Goal: Transaction & Acquisition: Purchase product/service

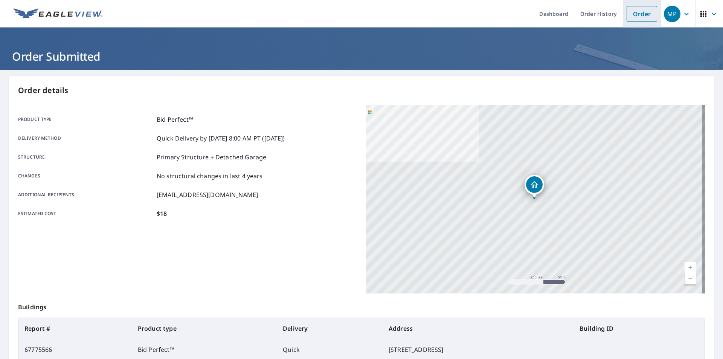
click at [636, 11] on link "Order" at bounding box center [642, 14] width 31 height 16
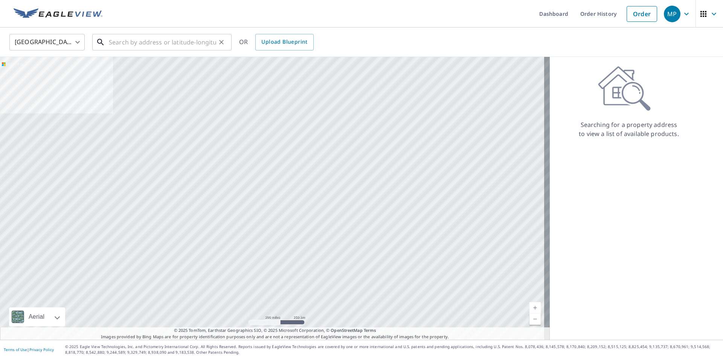
click at [164, 45] on input "text" at bounding box center [162, 42] width 107 height 21
paste input "[STREET_ADDRESS]"
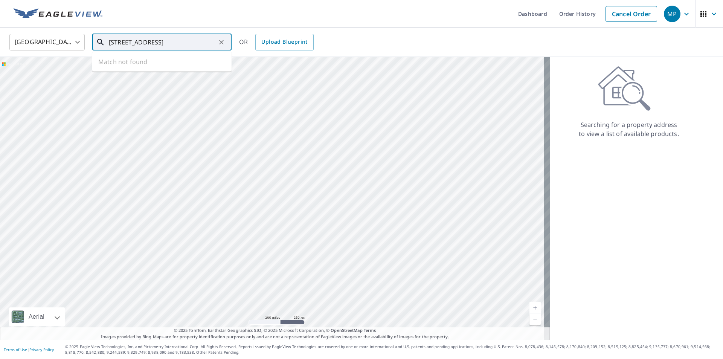
scroll to position [0, 4]
click at [125, 65] on span "[STREET_ADDRESS]" at bounding box center [166, 64] width 118 height 9
type input "[STREET_ADDRESS]"
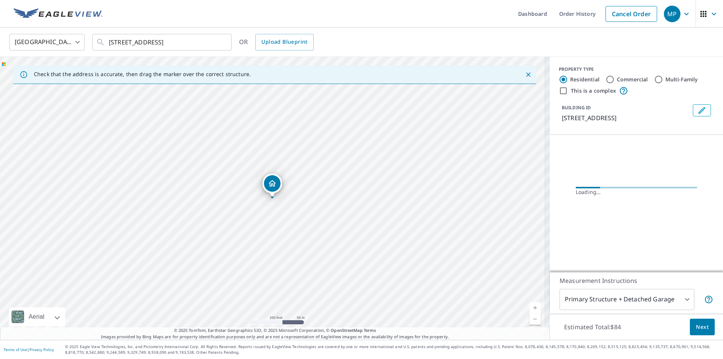
scroll to position [0, 0]
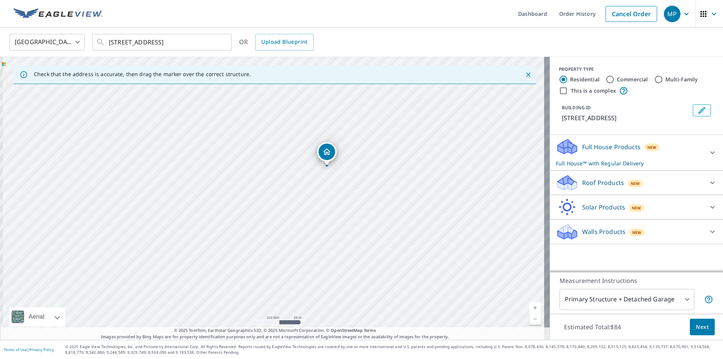
drag, startPoint x: 283, startPoint y: 186, endPoint x: 303, endPoint y: 177, distance: 22.3
click at [303, 177] on div "[STREET_ADDRESS]" at bounding box center [275, 198] width 550 height 283
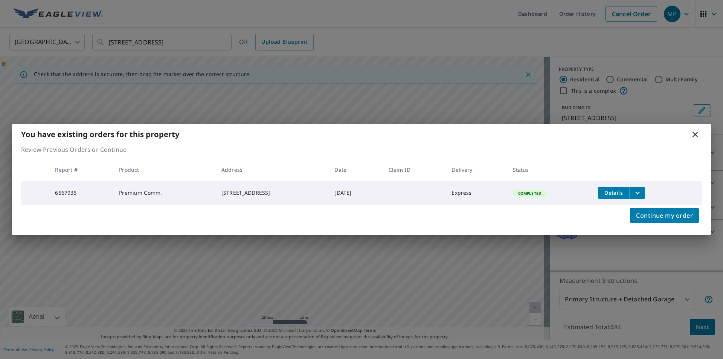
click at [642, 191] on icon "filesDropdownBtn-6567935" at bounding box center [637, 192] width 9 height 9
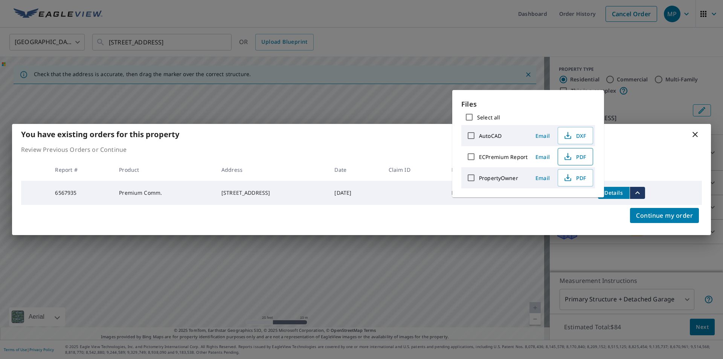
click at [576, 156] on span "PDF" at bounding box center [575, 156] width 24 height 9
click at [576, 136] on span "DXF" at bounding box center [575, 135] width 24 height 9
click at [568, 179] on icon "button" at bounding box center [567, 176] width 3 height 5
click at [697, 132] on icon at bounding box center [695, 134] width 5 height 5
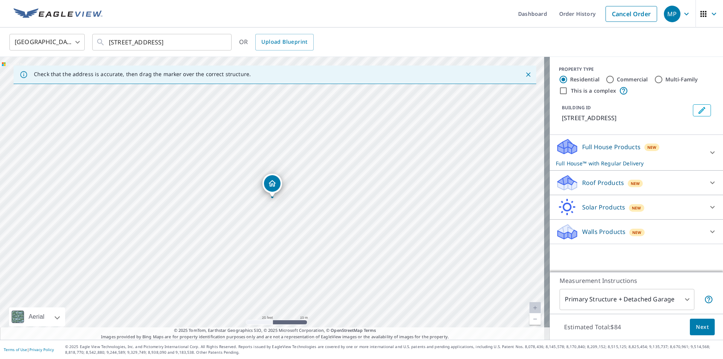
click at [697, 132] on div "PROPERTY TYPE Residential Commercial Multi-Family This is a complex BUILDING ID…" at bounding box center [636, 96] width 173 height 78
click at [623, 10] on link "Cancel Order" at bounding box center [632, 14] width 52 height 16
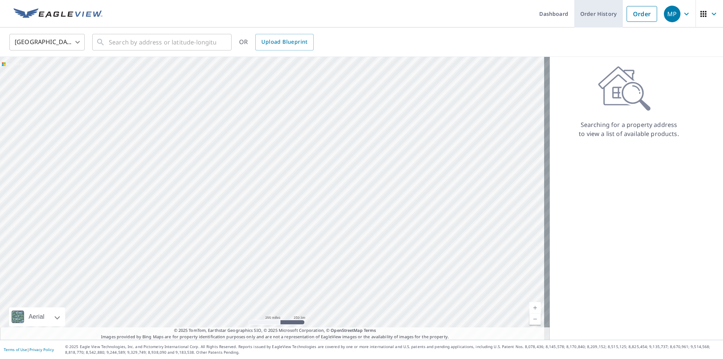
click at [589, 12] on link "Order History" at bounding box center [599, 14] width 49 height 28
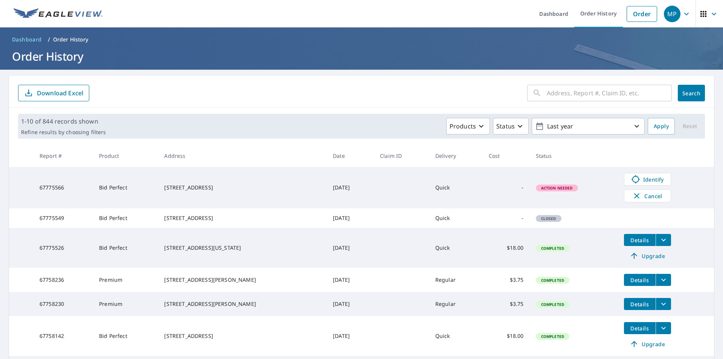
click at [578, 93] on input "text" at bounding box center [609, 93] width 125 height 21
paste input "67697393"
type input "67697393"
click at [686, 90] on span "Search" at bounding box center [691, 93] width 15 height 7
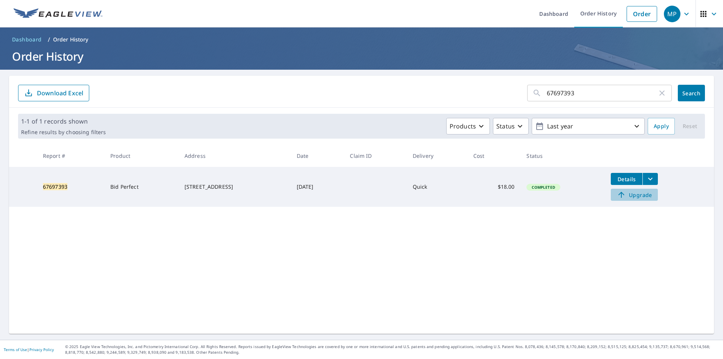
click at [641, 195] on span "Upgrade" at bounding box center [635, 194] width 38 height 9
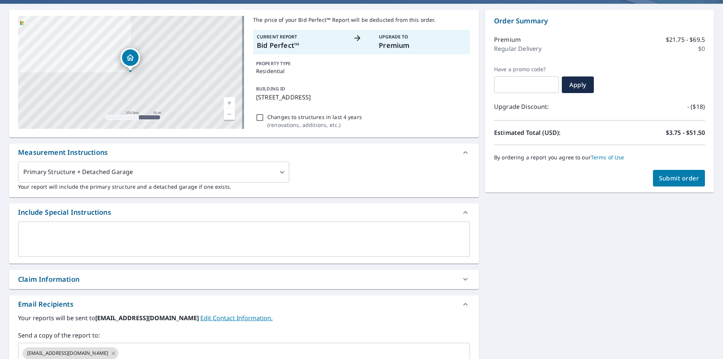
scroll to position [113, 0]
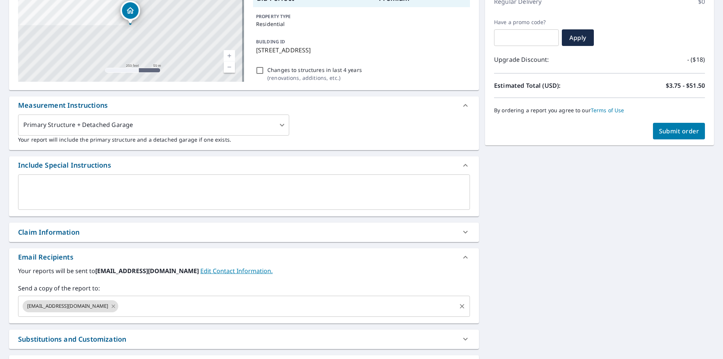
click at [115, 307] on icon at bounding box center [113, 305] width 3 height 3
click at [663, 133] on span "Submit order" at bounding box center [679, 131] width 40 height 8
checkbox input "true"
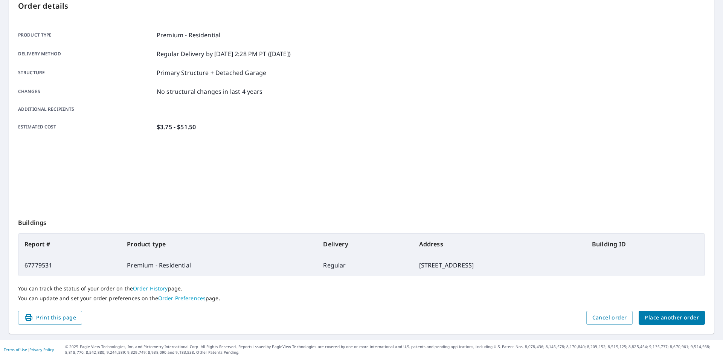
scroll to position [84, 0]
